Goal: Navigation & Orientation: Understand site structure

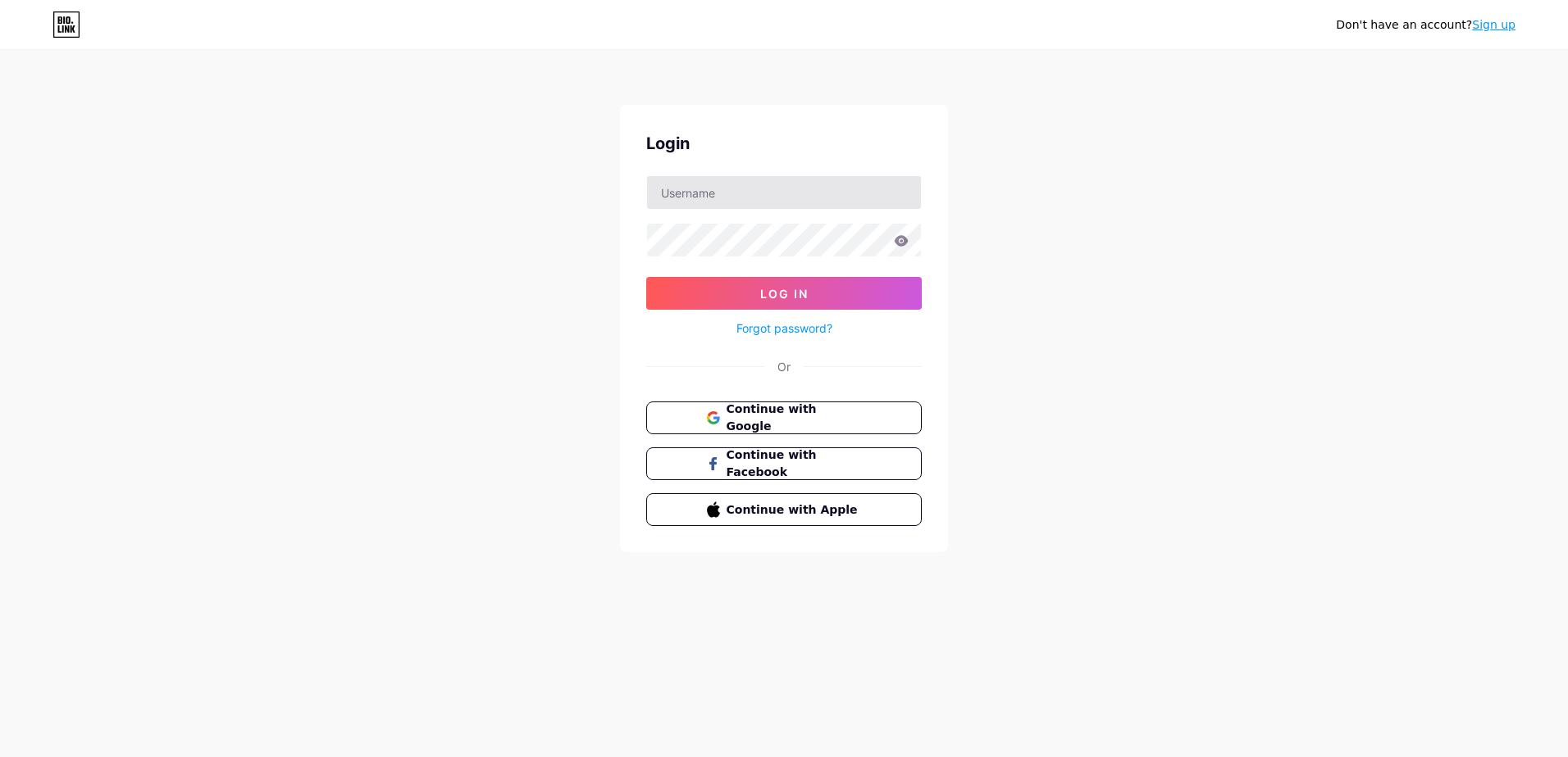
type input "[EMAIL_ADDRESS][DOMAIN_NAME]"
click at [646, 277] on button "Log In" at bounding box center [784, 293] width 275 height 33
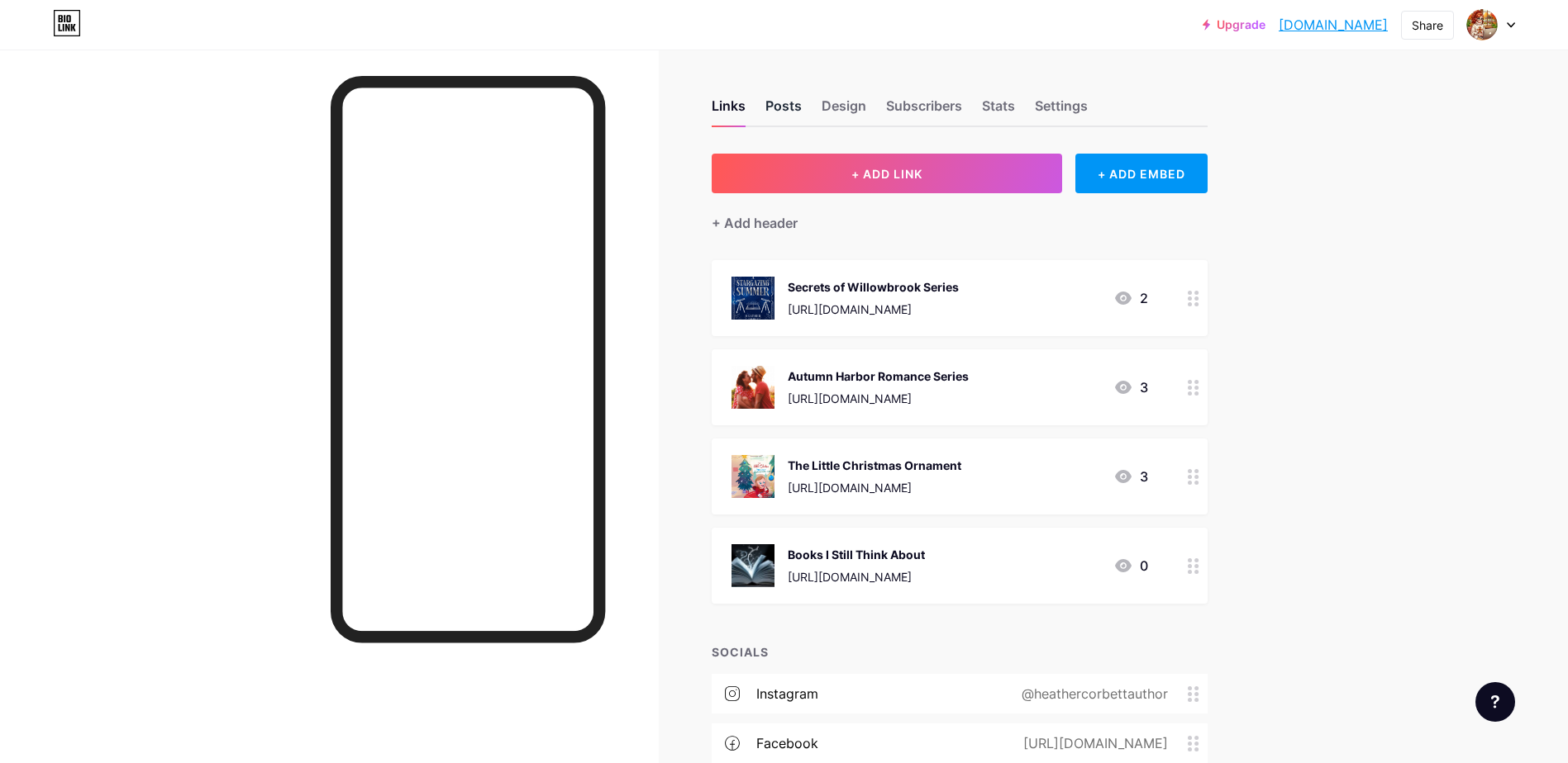
click at [785, 110] on div "Posts" at bounding box center [783, 110] width 37 height 30
click at [931, 106] on div "Subscribers" at bounding box center [924, 110] width 76 height 30
click at [999, 109] on div "Stats" at bounding box center [998, 110] width 33 height 30
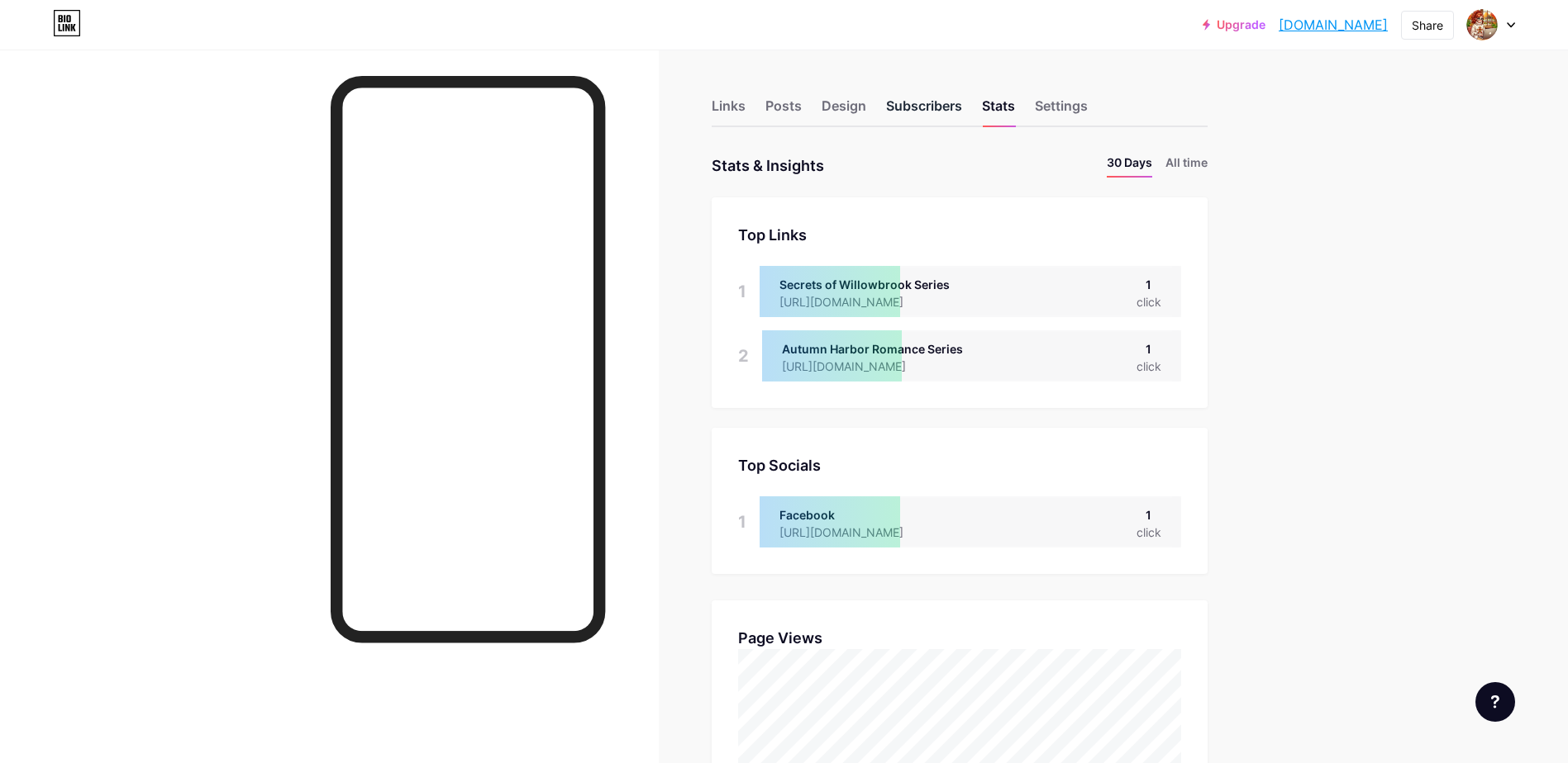
click at [944, 109] on div "Subscribers" at bounding box center [924, 110] width 76 height 30
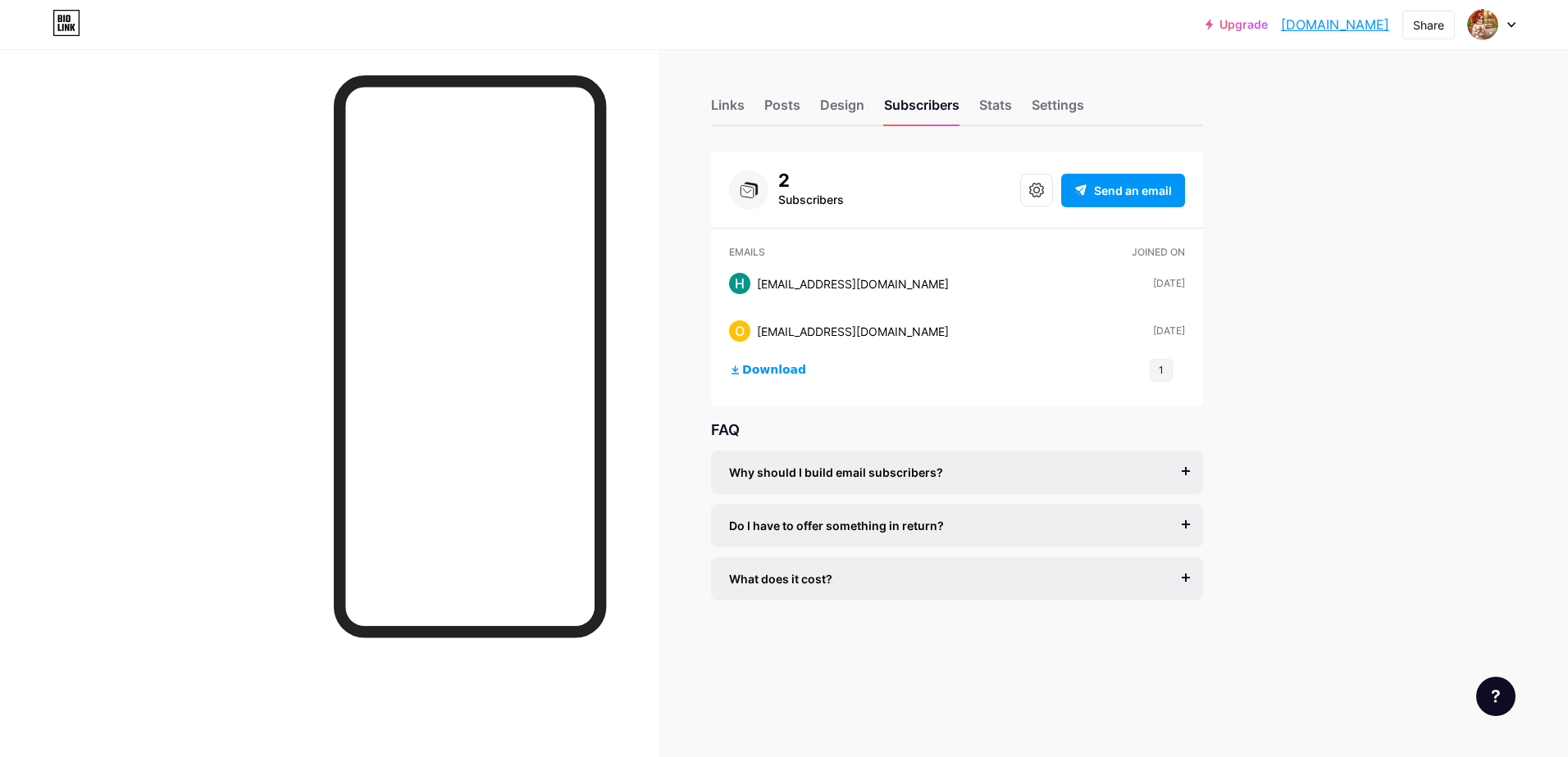
click at [729, 91] on div "Links Posts Design Subscribers Stats Settings" at bounding box center [957, 98] width 492 height 58
click at [730, 122] on div "Links" at bounding box center [728, 109] width 34 height 29
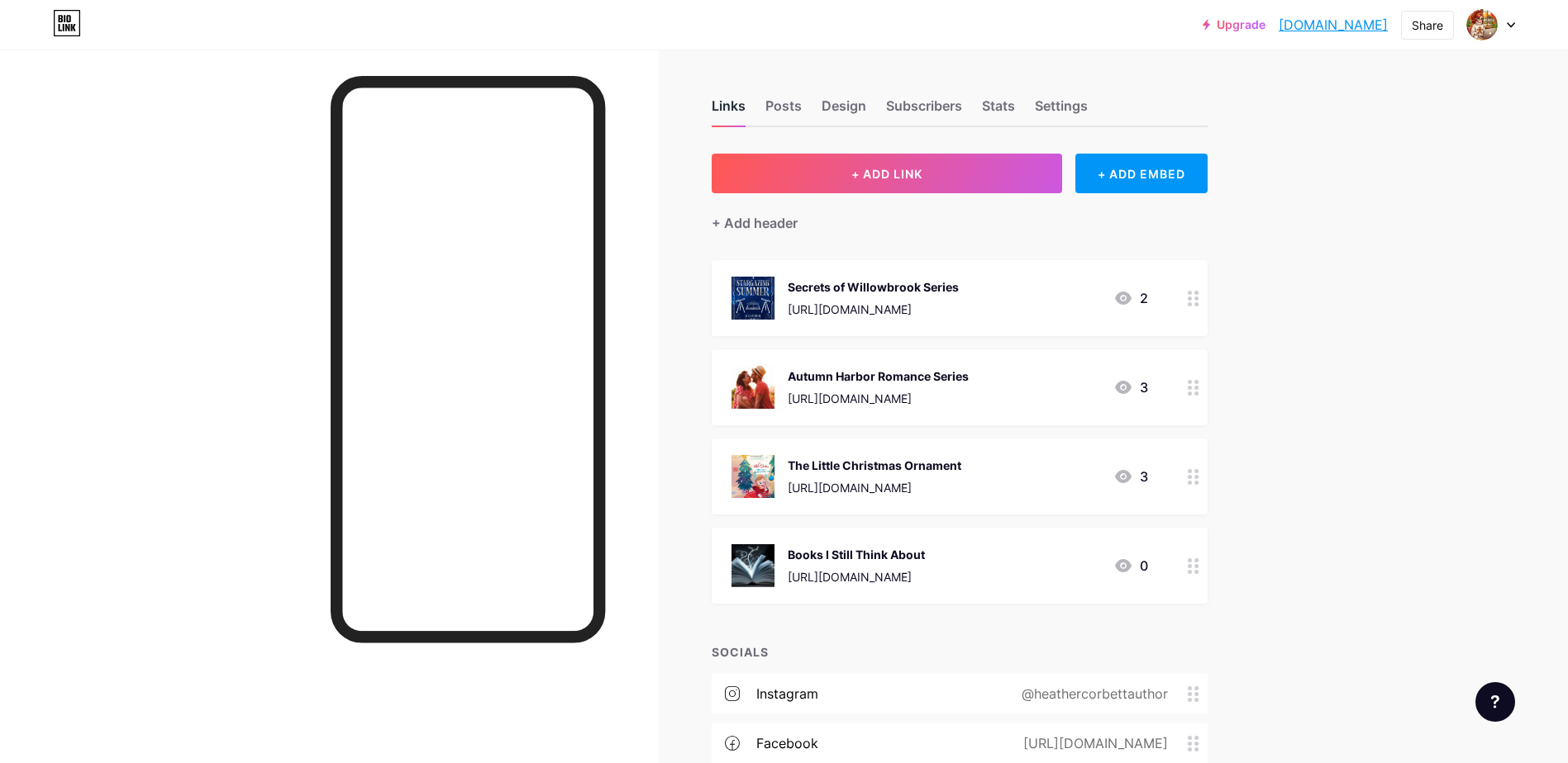
click at [737, 113] on div "Links" at bounding box center [729, 110] width 34 height 30
click at [809, 106] on div "Links Posts Design Subscribers Stats Settings" at bounding box center [959, 98] width 496 height 58
click at [790, 112] on div "Posts" at bounding box center [783, 110] width 37 height 30
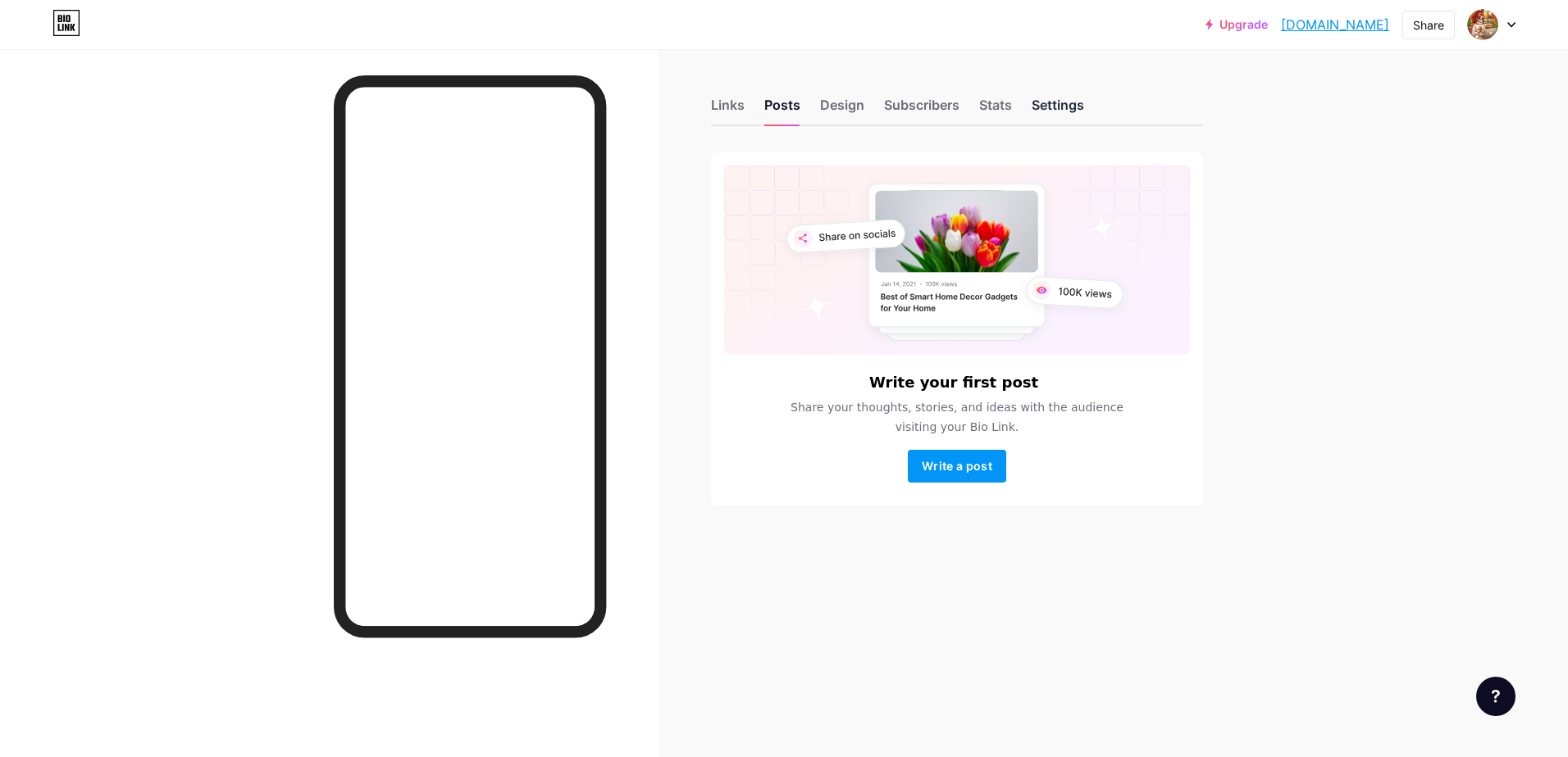
click at [1054, 109] on div "Settings" at bounding box center [1057, 109] width 52 height 29
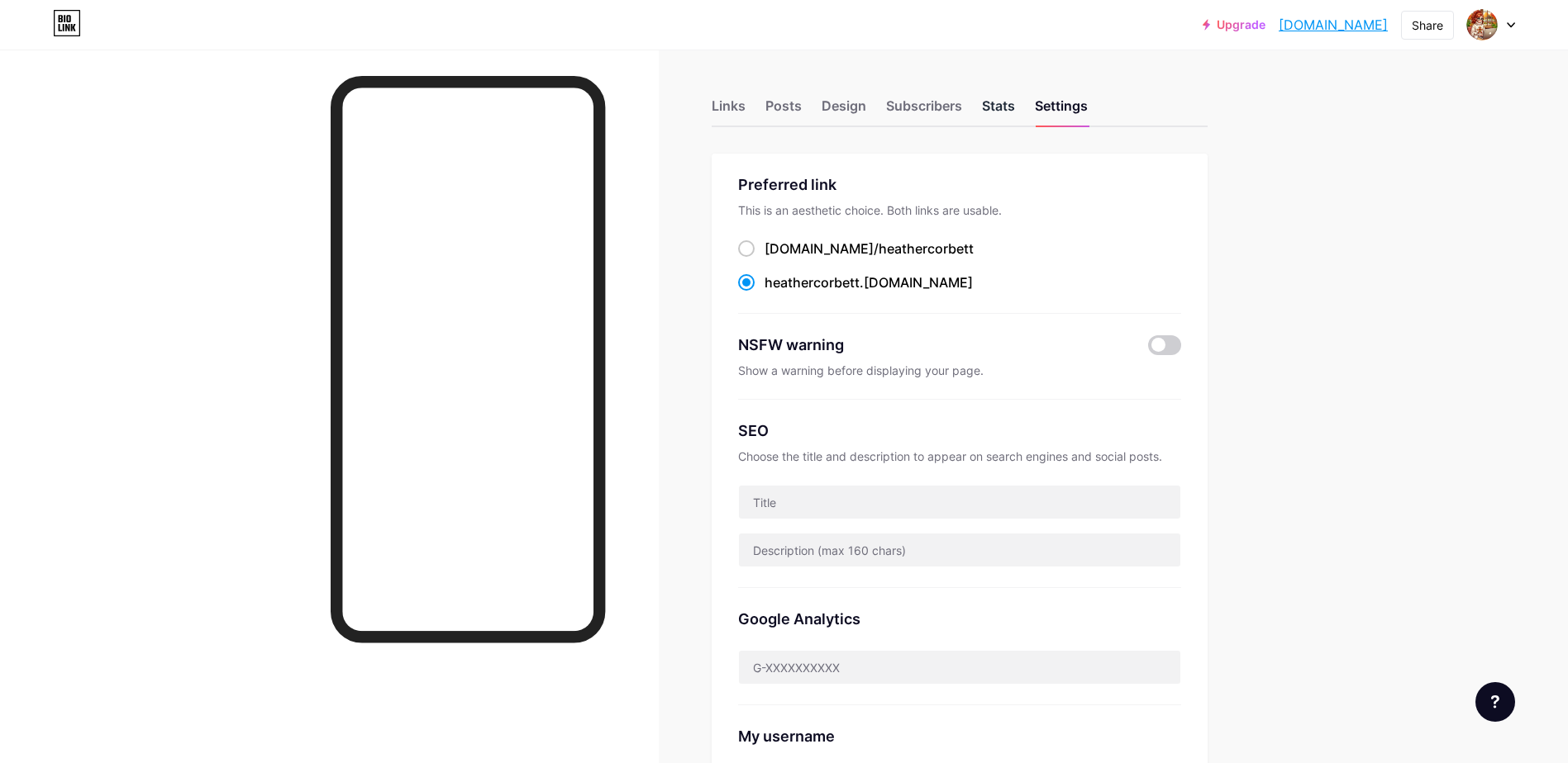
click at [1013, 112] on div "Stats" at bounding box center [998, 110] width 33 height 30
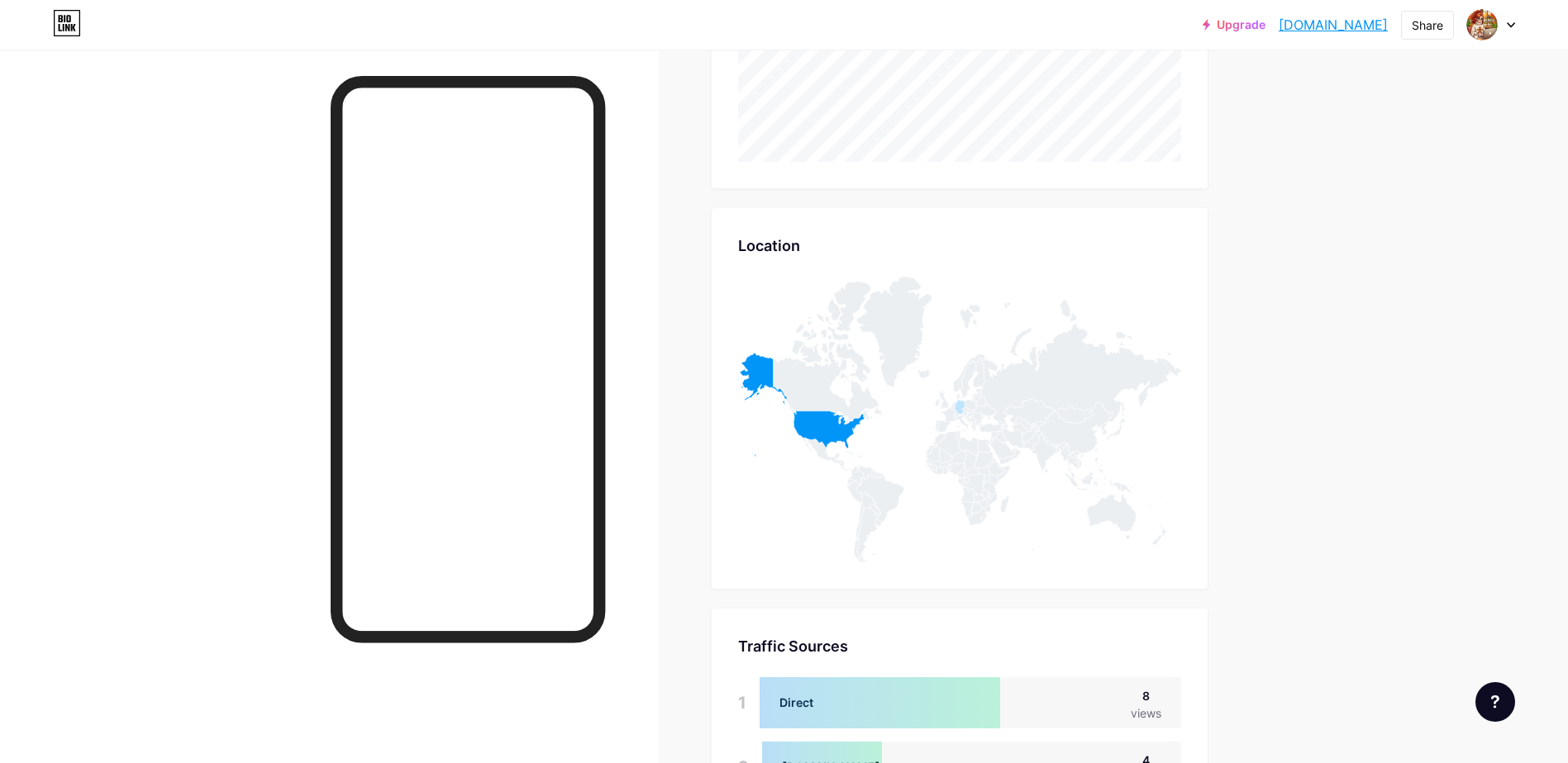
scroll to position [912, 0]
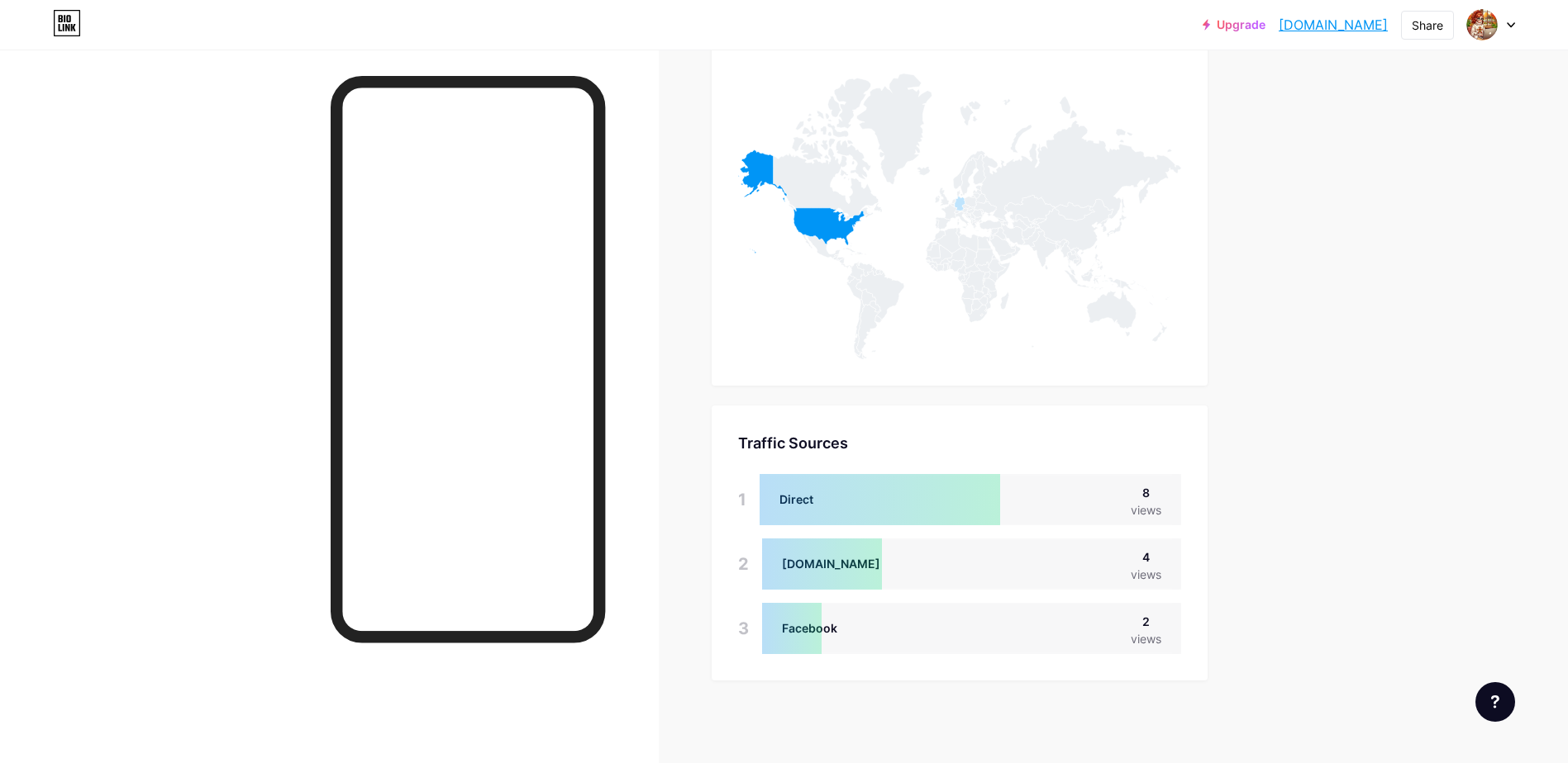
click at [806, 623] on div at bounding box center [792, 628] width 60 height 51
click at [792, 566] on div at bounding box center [822, 564] width 120 height 51
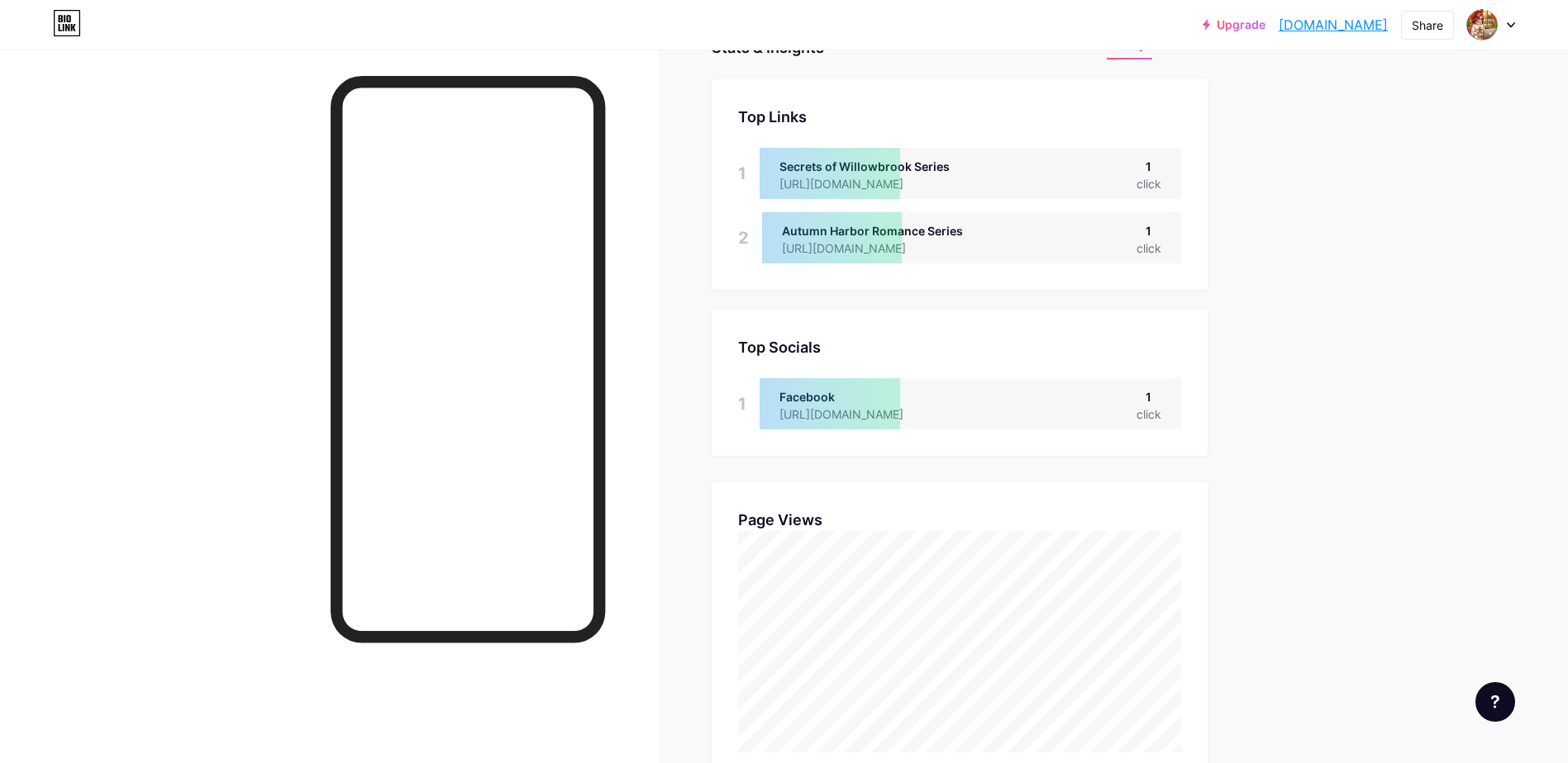
scroll to position [0, 0]
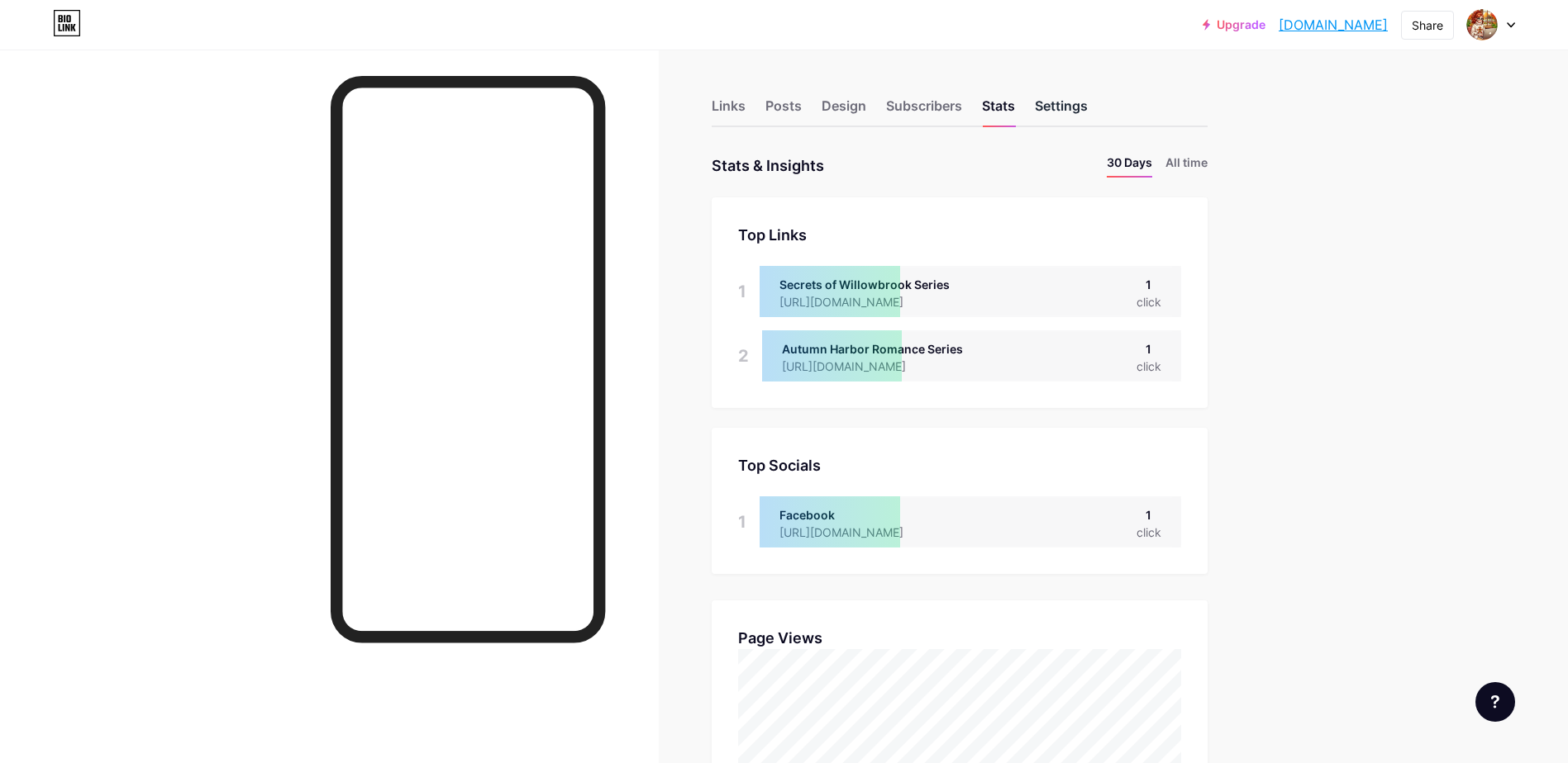
click at [1086, 103] on div "Settings" at bounding box center [1061, 110] width 53 height 30
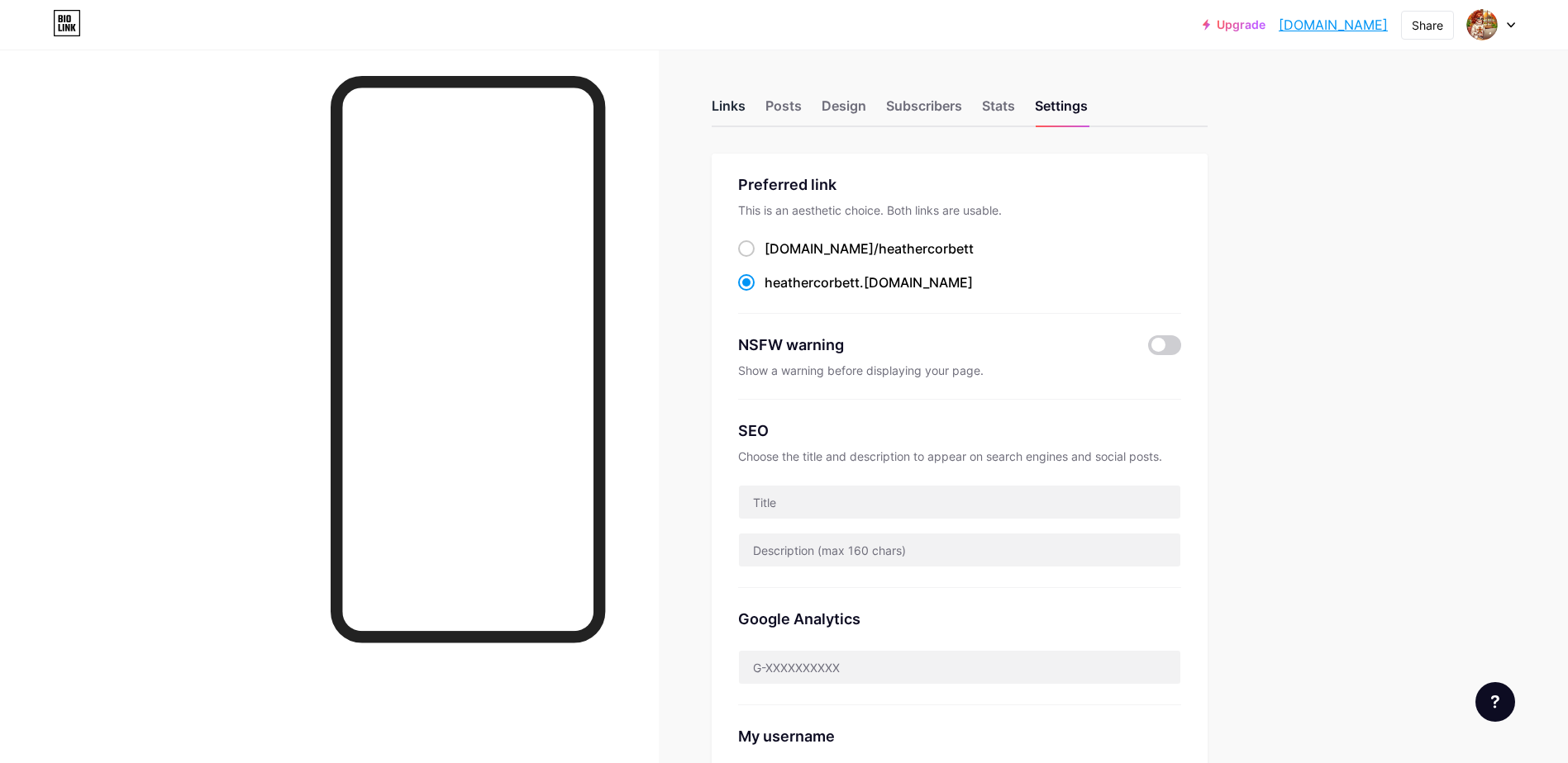
click at [722, 97] on div "Links" at bounding box center [729, 110] width 34 height 30
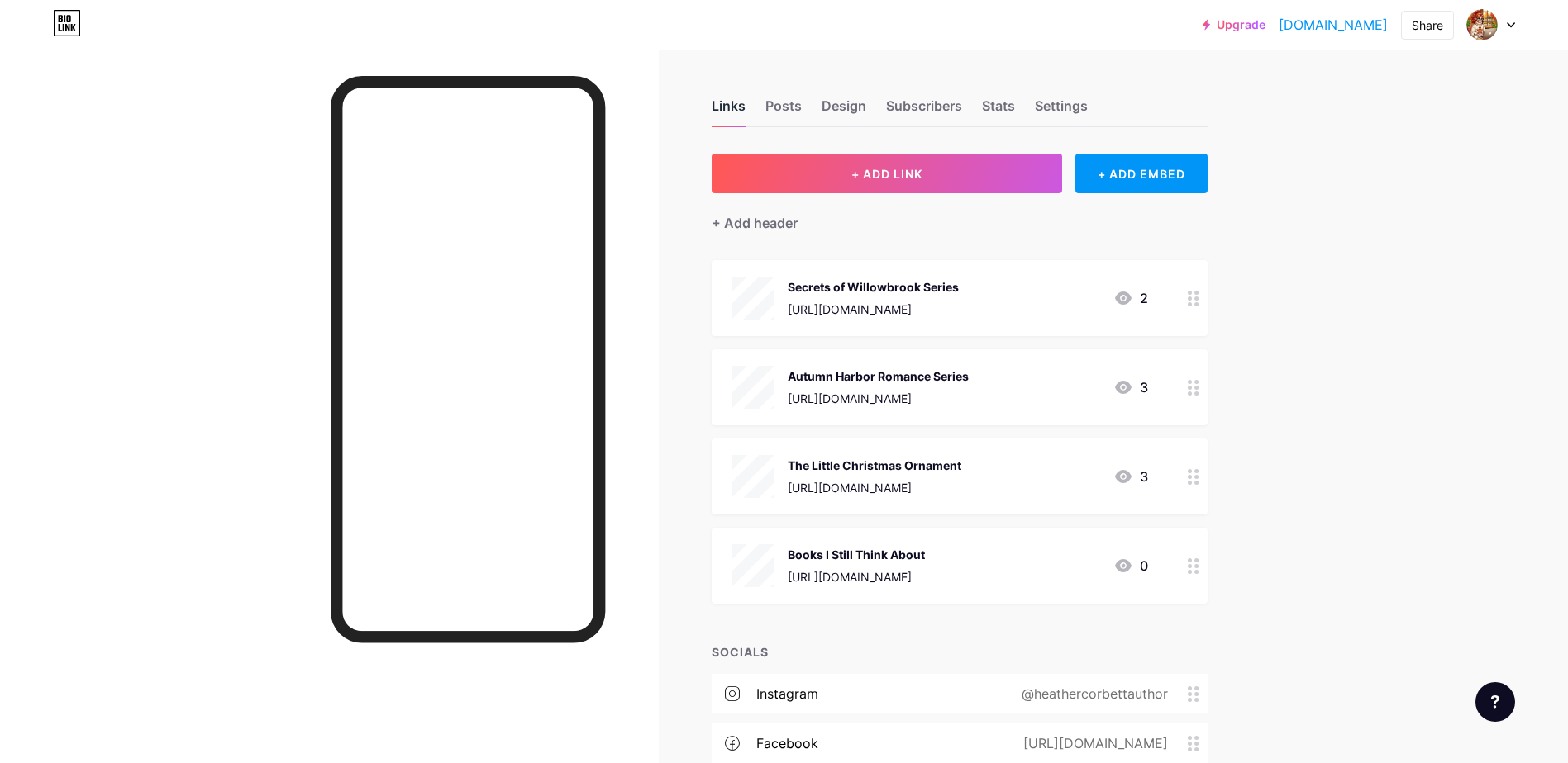
click at [740, 106] on div "Links" at bounding box center [729, 110] width 34 height 30
click at [738, 110] on div "Links" at bounding box center [729, 110] width 34 height 30
click at [1007, 104] on div "Stats" at bounding box center [998, 110] width 33 height 30
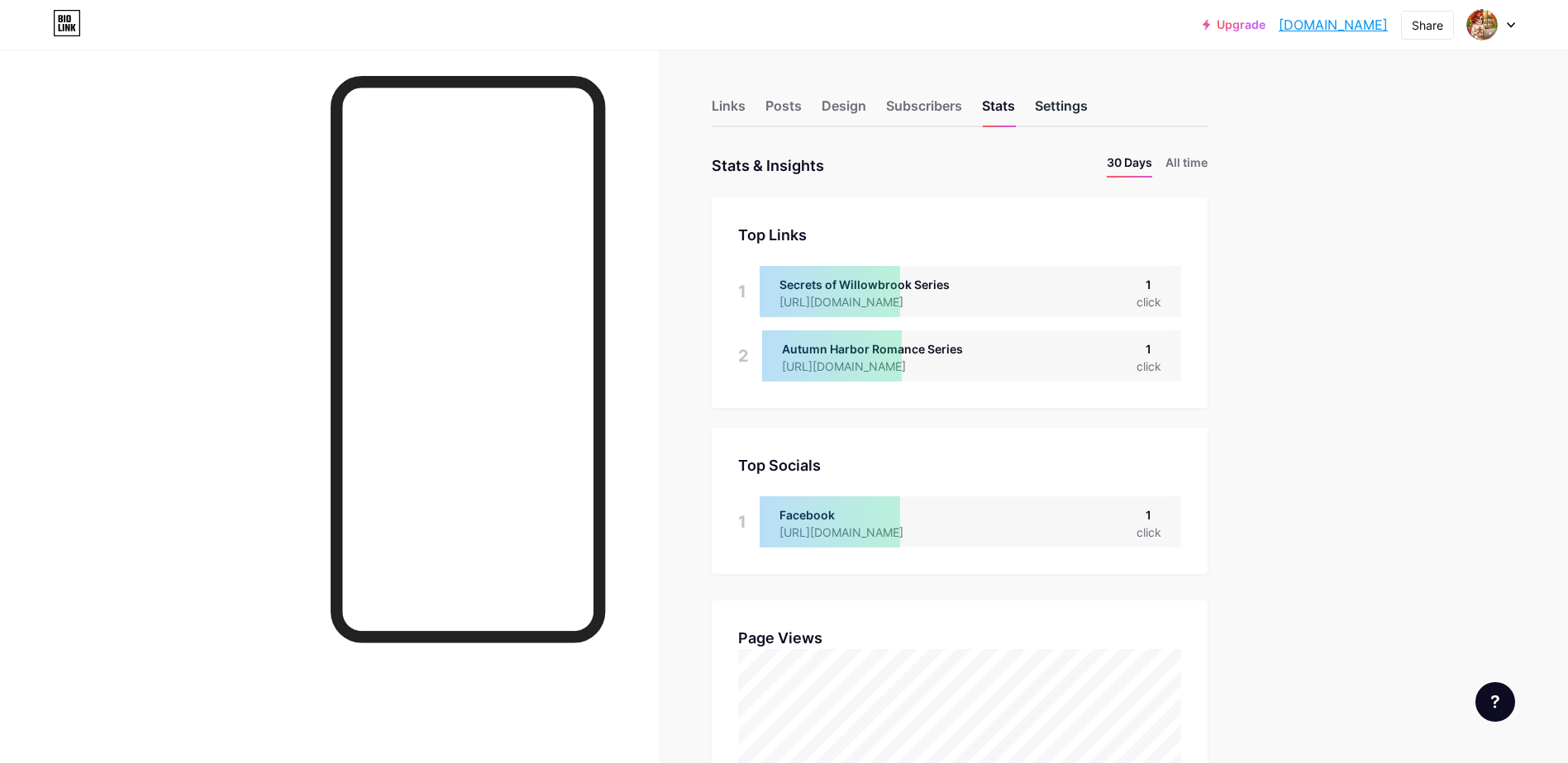
scroll to position [763, 1568]
click at [1078, 105] on div "Settings" at bounding box center [1061, 110] width 53 height 30
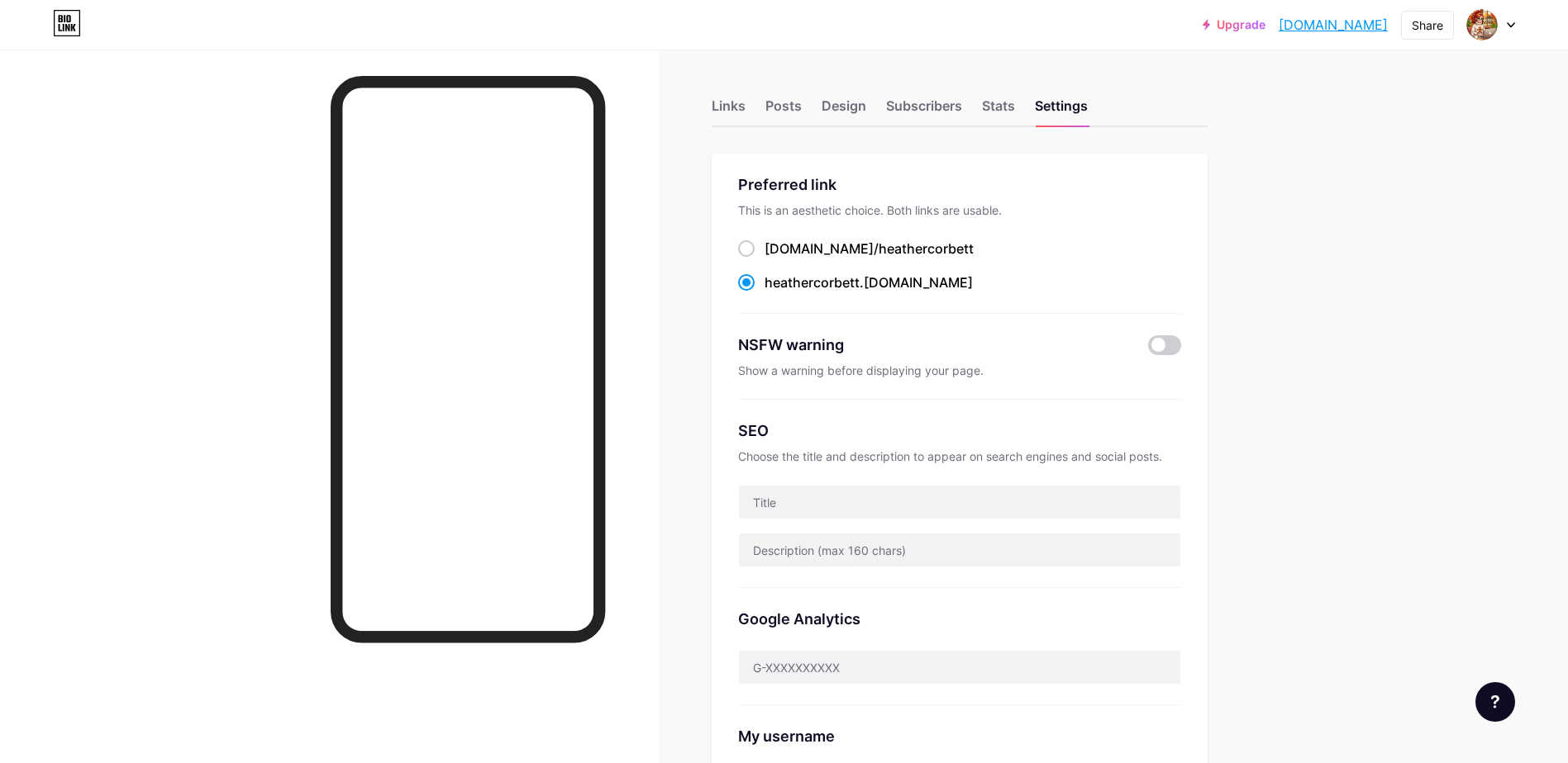
click at [705, 118] on div "Links Posts Design Subscribers Stats Settings Preferred link This is an aesthet…" at bounding box center [638, 677] width 1277 height 1257
click at [731, 107] on div "Links" at bounding box center [729, 110] width 34 height 30
